Goal: Obtain resource: Download file/media

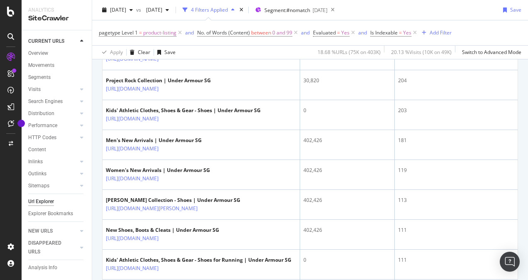
scroll to position [216, 0]
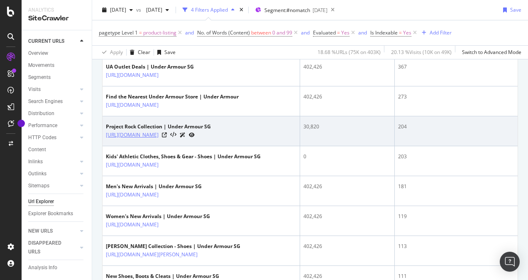
click at [159, 133] on link "[URL][DOMAIN_NAME]" at bounding box center [132, 135] width 53 height 8
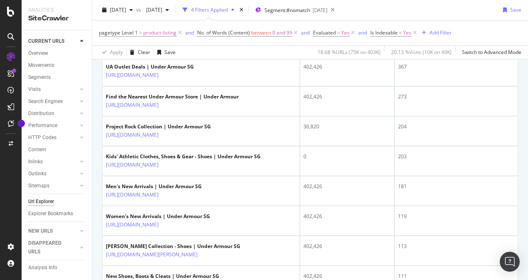
drag, startPoint x: 251, startPoint y: 134, endPoint x: 99, endPoint y: 143, distance: 152.2
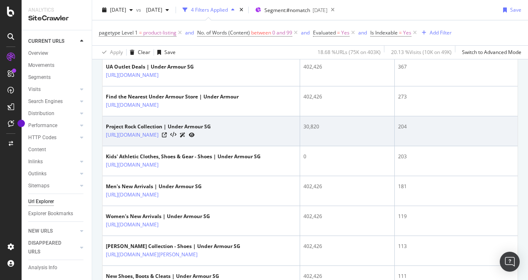
drag, startPoint x: 103, startPoint y: 133, endPoint x: 235, endPoint y: 138, distance: 132.1
click at [235, 138] on td "Project Rock Collection | Under Armour SG [URL][DOMAIN_NAME]" at bounding box center [202, 131] width 198 height 30
copy link "[URL][DOMAIN_NAME]"
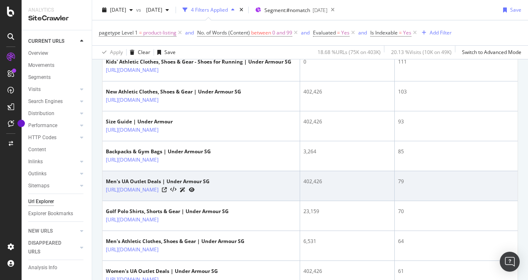
scroll to position [476, 0]
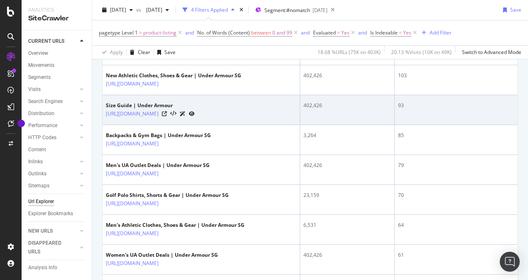
drag, startPoint x: 105, startPoint y: 120, endPoint x: 227, endPoint y: 120, distance: 122.4
click at [227, 120] on td "Size Guide | Under Armour [URL][DOMAIN_NAME]" at bounding box center [202, 110] width 198 height 30
copy link "[URL][DOMAIN_NAME]"
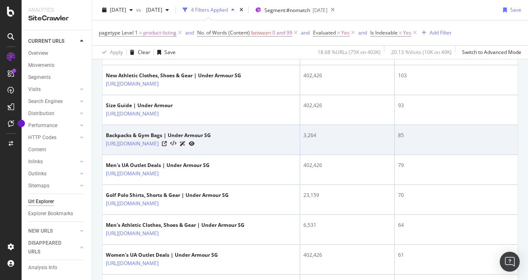
drag, startPoint x: 103, startPoint y: 149, endPoint x: 247, endPoint y: 154, distance: 144.5
click at [247, 154] on td "Backpacks & Gym Bags | Under Armour SG [URL][DOMAIN_NAME]" at bounding box center [202, 140] width 198 height 30
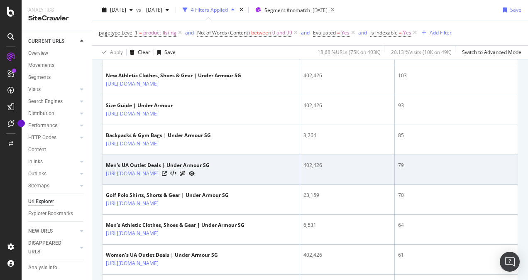
copy link "[URL][DOMAIN_NAME]"
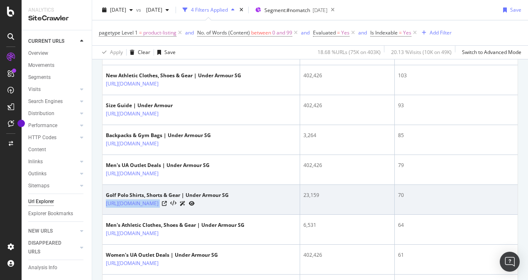
drag, startPoint x: 103, startPoint y: 207, endPoint x: 236, endPoint y: 214, distance: 133.4
click at [236, 214] on td "Golf Polo Shirts, Shorts & Gear | Under Armour SG [URL][DOMAIN_NAME]" at bounding box center [202, 200] width 198 height 30
copy div "[URL][DOMAIN_NAME]"
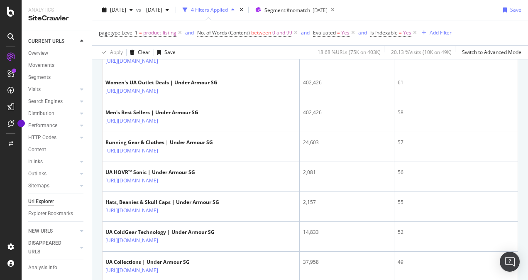
scroll to position [652, 0]
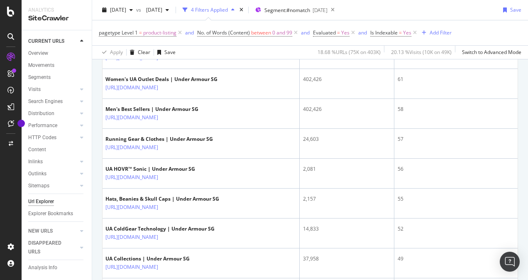
drag, startPoint x: 315, startPoint y: 113, endPoint x: 99, endPoint y: 181, distance: 227.1
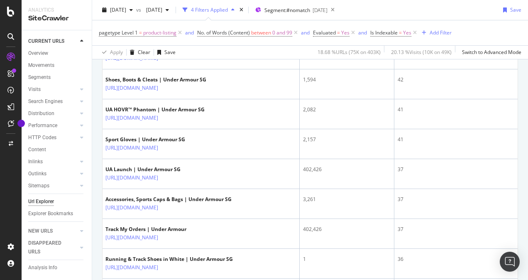
scroll to position [1013, 0]
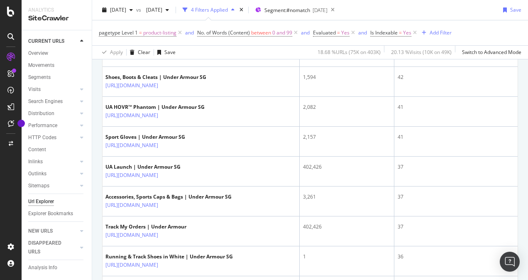
drag, startPoint x: 99, startPoint y: 181, endPoint x: 91, endPoint y: 205, distance: 24.9
click at [91, 205] on div "Url Explorer" at bounding box center [60, 201] width 64 height 12
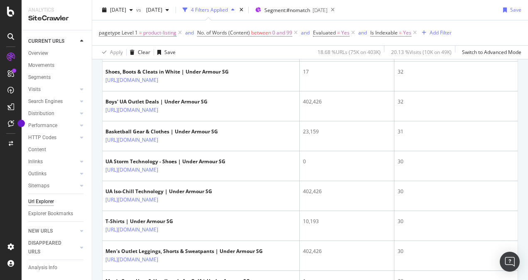
scroll to position [1377, 0]
drag, startPoint x: 97, startPoint y: 212, endPoint x: 96, endPoint y: 263, distance: 51.1
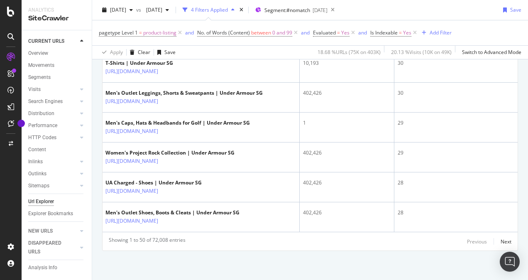
scroll to position [1563, 0]
drag, startPoint x: 96, startPoint y: 263, endPoint x: 365, endPoint y: 252, distance: 268.7
click at [365, 246] on div "Showing 1 to 50 of 72,008 entries Previous Next" at bounding box center [310, 241] width 415 height 10
click at [493, 246] on div "Previous Next" at bounding box center [489, 241] width 44 height 10
click at [501, 245] on div "Next" at bounding box center [506, 241] width 11 height 7
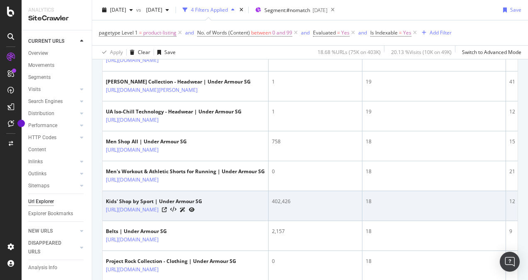
scroll to position [1120, 0]
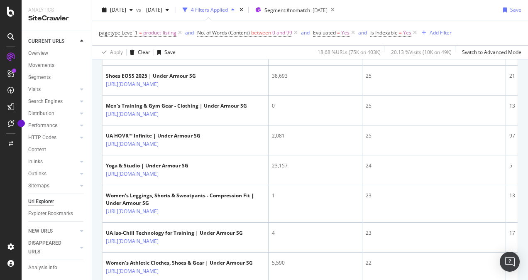
scroll to position [375, 0]
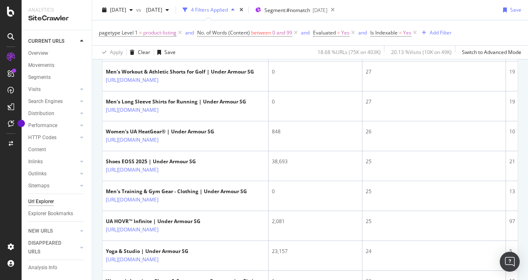
click at [371, 135] on div "26" at bounding box center [434, 131] width 137 height 7
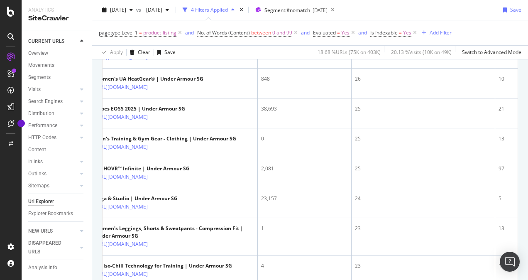
scroll to position [450, 0]
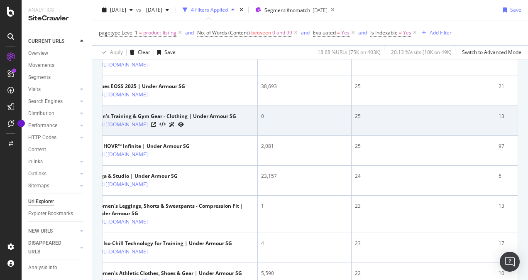
drag, startPoint x: 441, startPoint y: 134, endPoint x: 481, endPoint y: 181, distance: 61.2
click at [481, 120] on div "25" at bounding box center [423, 115] width 137 height 7
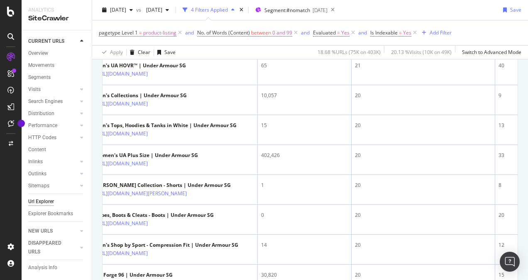
scroll to position [807, 0]
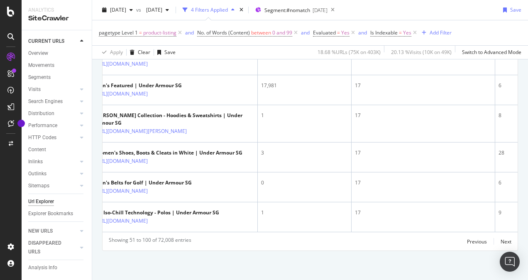
scroll to position [1712, 0]
click at [284, 142] on td "1" at bounding box center [305, 123] width 94 height 37
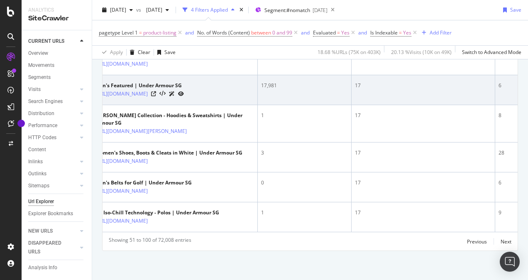
scroll to position [1941, 0]
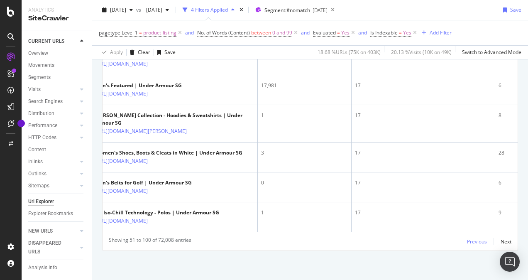
click at [467, 240] on div "Previous" at bounding box center [477, 241] width 20 height 7
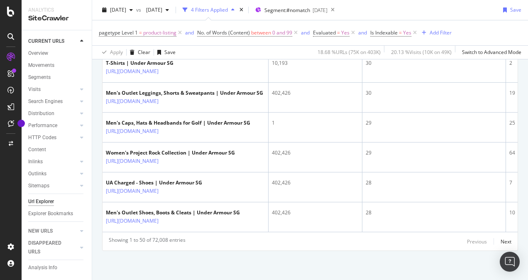
scroll to position [1910, 0]
click at [432, 23] on td "30" at bounding box center [434, 8] width 144 height 30
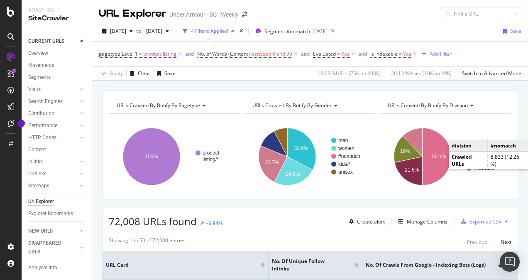
scroll to position [101, 0]
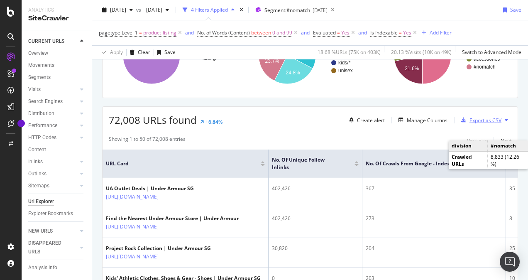
click at [476, 120] on div "Export as CSV" at bounding box center [485, 120] width 32 height 7
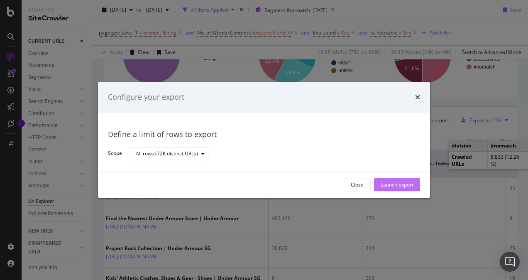
click at [397, 184] on div "Launch Export" at bounding box center [397, 184] width 33 height 7
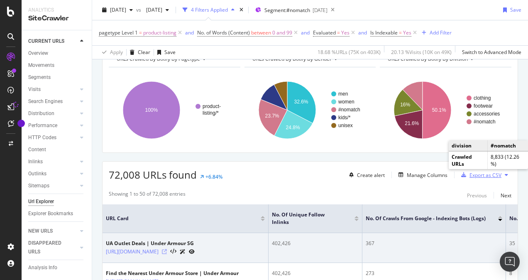
scroll to position [0, 0]
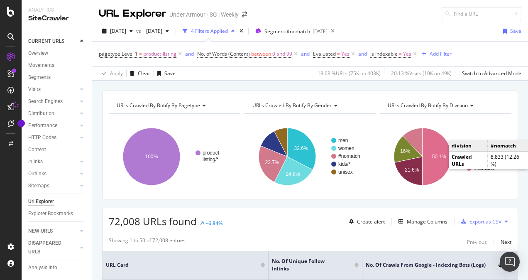
click at [228, 32] on div "4 Filters Applied" at bounding box center [209, 30] width 37 height 7
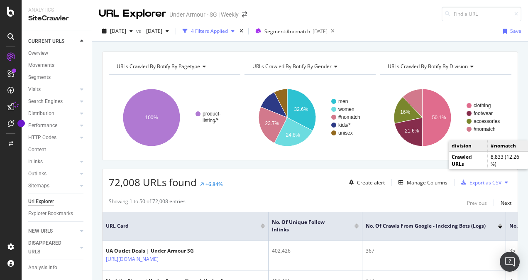
click at [228, 32] on div "4 Filters Applied" at bounding box center [209, 30] width 37 height 7
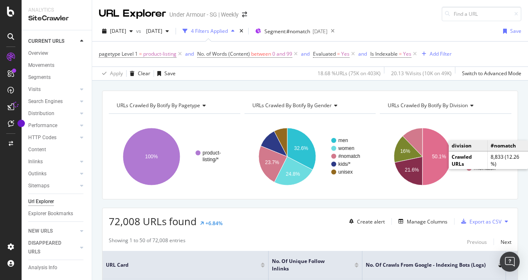
click at [228, 32] on div "4 Filters Applied" at bounding box center [209, 30] width 37 height 7
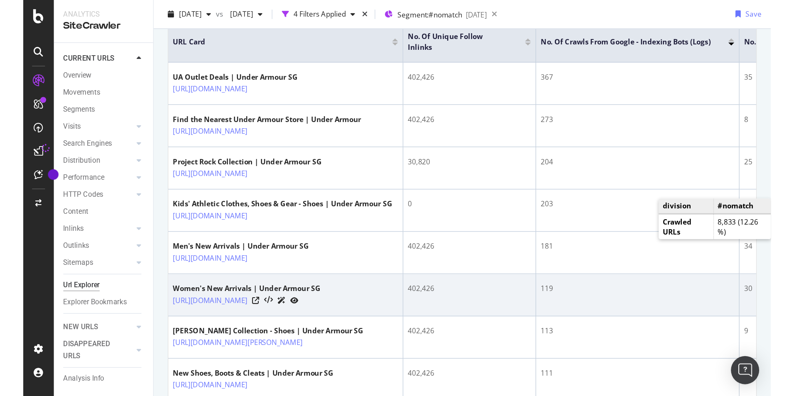
scroll to position [197, 0]
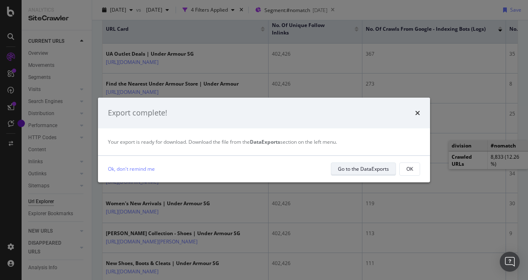
click at [350, 164] on div "Go to the DataExports" at bounding box center [363, 169] width 51 height 12
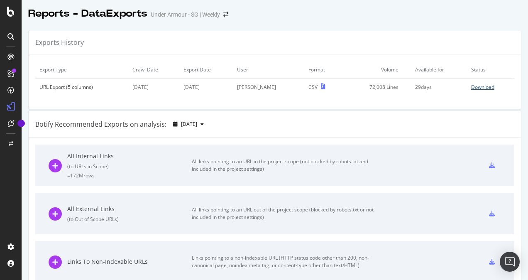
click at [471, 84] on div "Download" at bounding box center [482, 86] width 23 height 7
